Goal: Navigation & Orientation: Find specific page/section

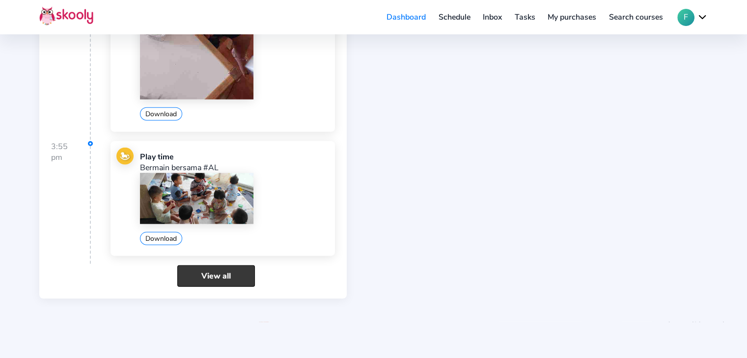
click at [198, 266] on link "View all" at bounding box center [216, 276] width 78 height 21
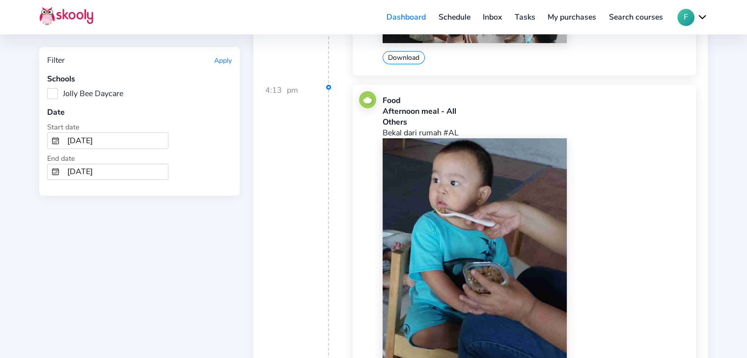
scroll to position [3387, 0]
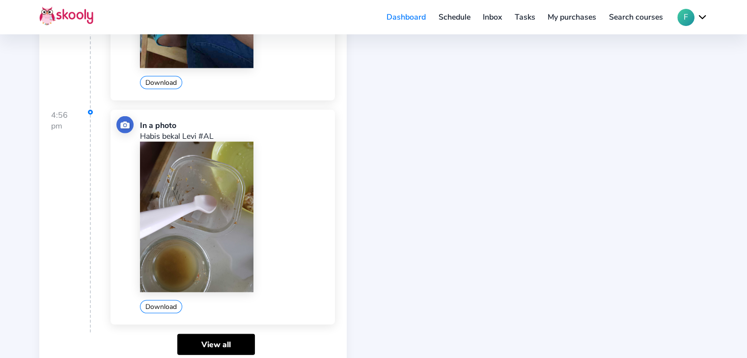
scroll to position [2871, 0]
